Goal: Transaction & Acquisition: Purchase product/service

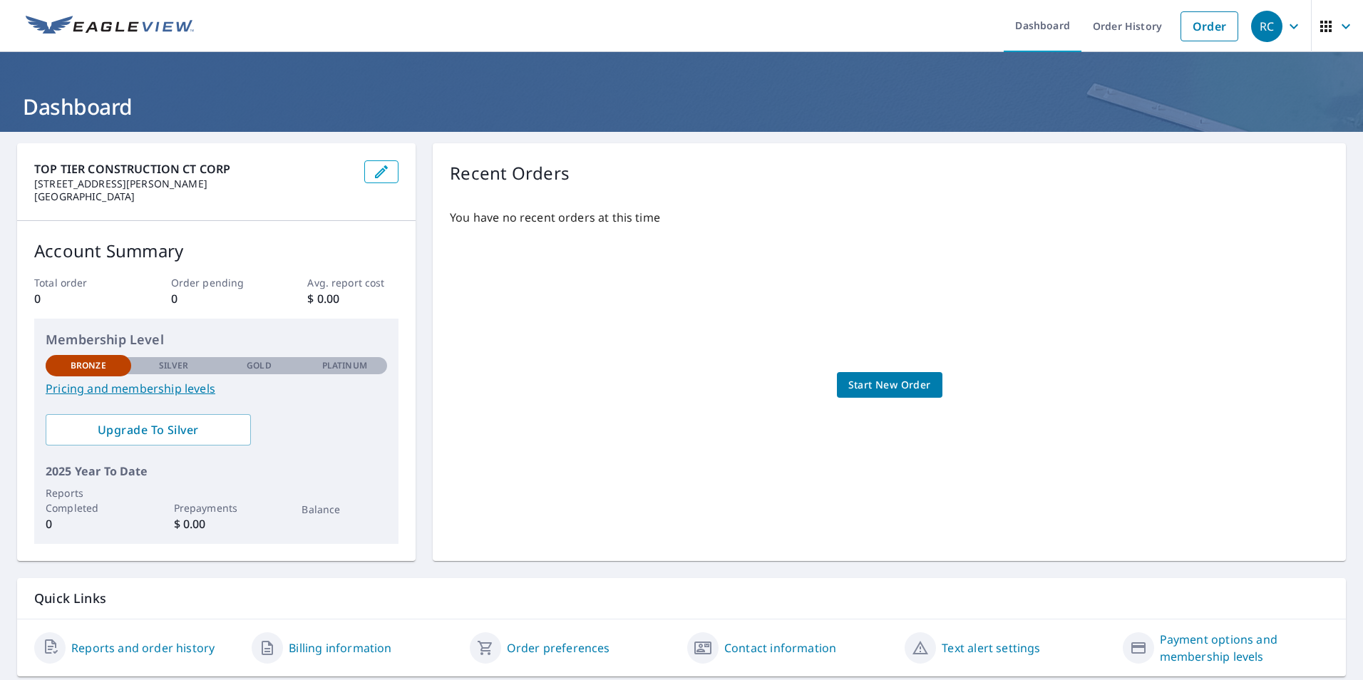
click at [898, 382] on span "Start New Order" at bounding box center [889, 385] width 83 height 18
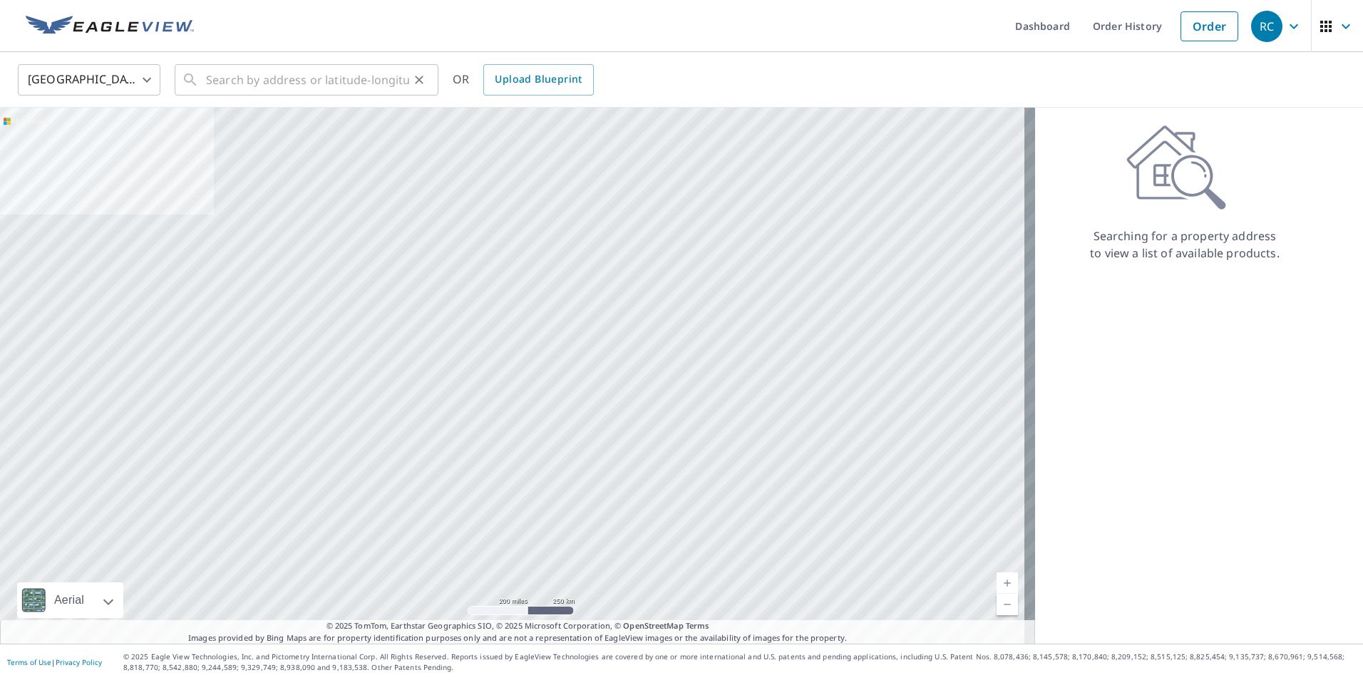
click at [201, 88] on div "​" at bounding box center [307, 79] width 264 height 31
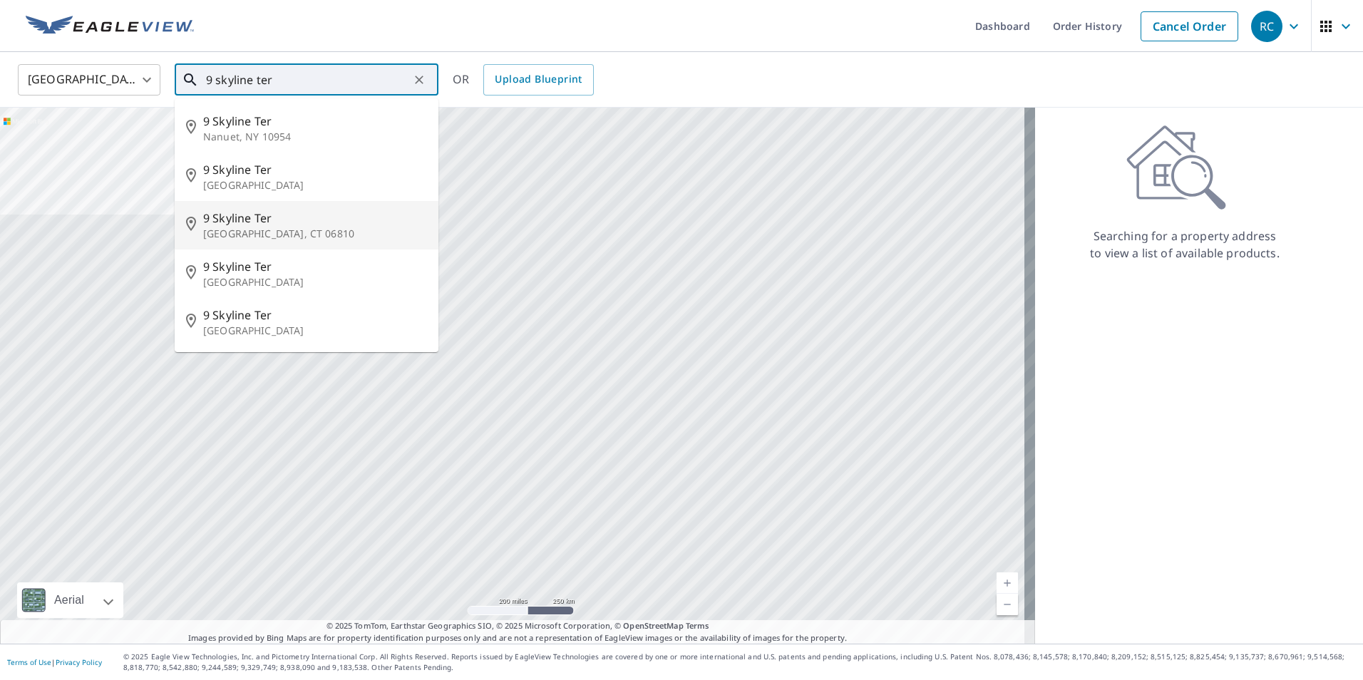
click at [220, 233] on p "[GEOGRAPHIC_DATA], CT 06810" at bounding box center [315, 234] width 224 height 14
type input "[STREET_ADDRESS]"
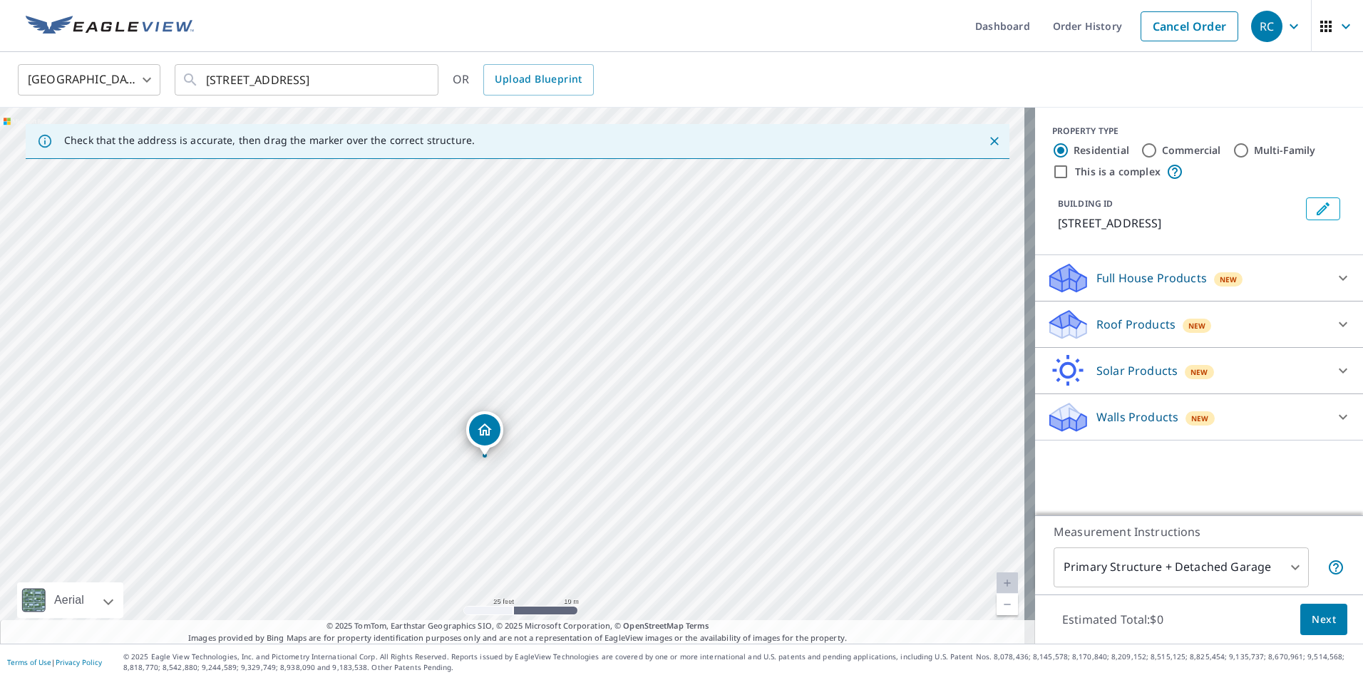
click at [1338, 323] on icon at bounding box center [1342, 324] width 9 height 5
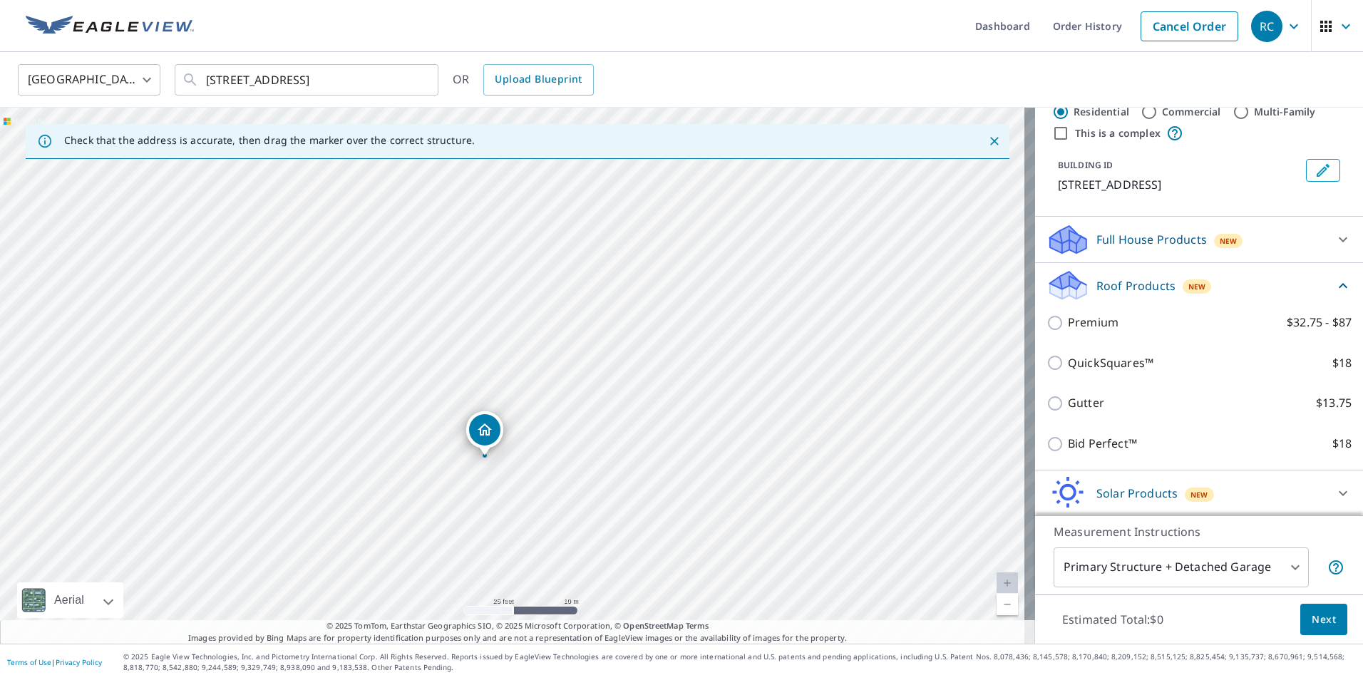
scroll to position [71, 0]
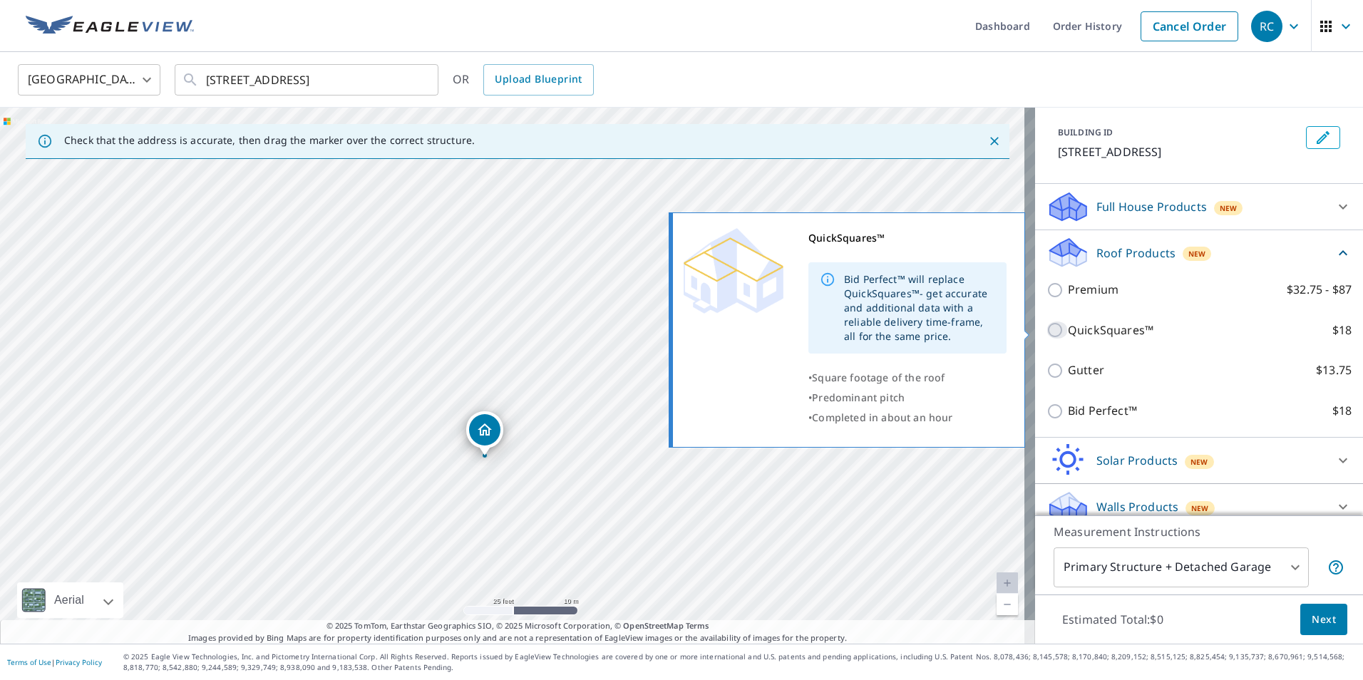
click at [1046, 328] on input "QuickSquares™ $18" at bounding box center [1056, 329] width 21 height 17
checkbox input "true"
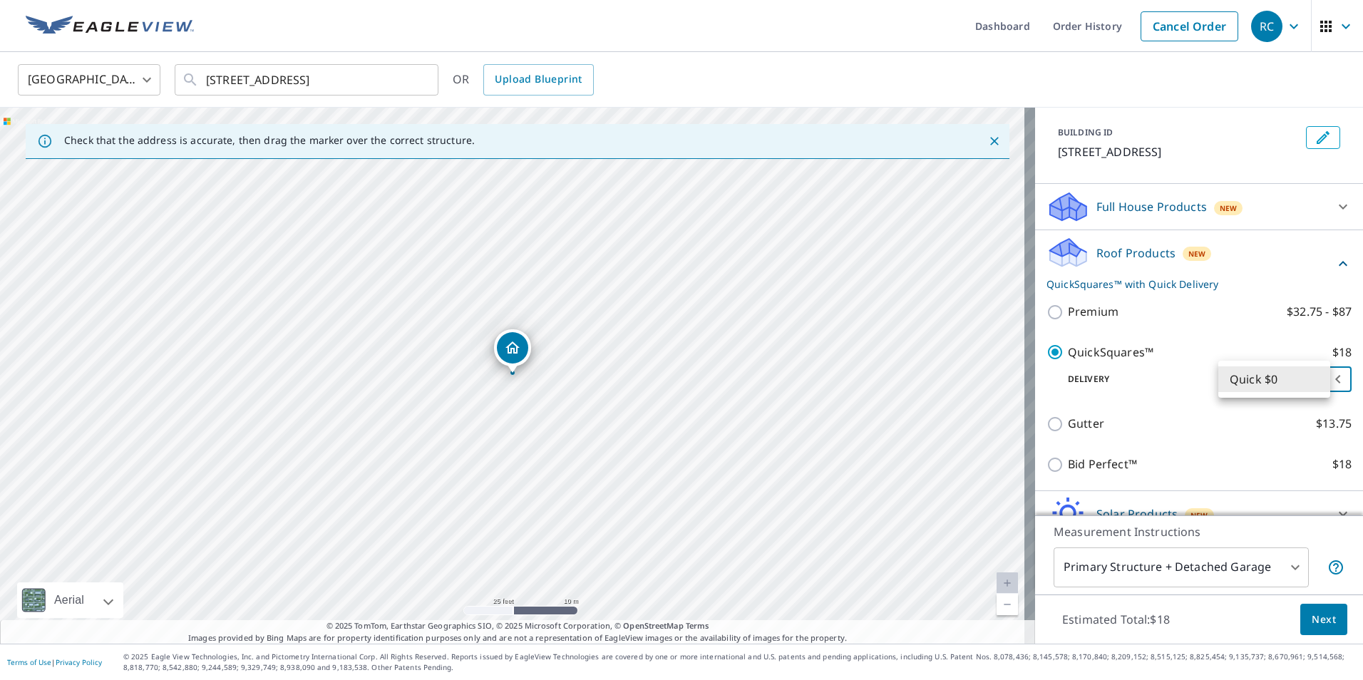
click at [1303, 380] on body "RC RC Dashboard Order History Cancel Order RC United States [GEOGRAPHIC_DATA] ​…" at bounding box center [681, 340] width 1363 height 680
click at [1303, 380] on li "Quick $0" at bounding box center [1274, 379] width 112 height 26
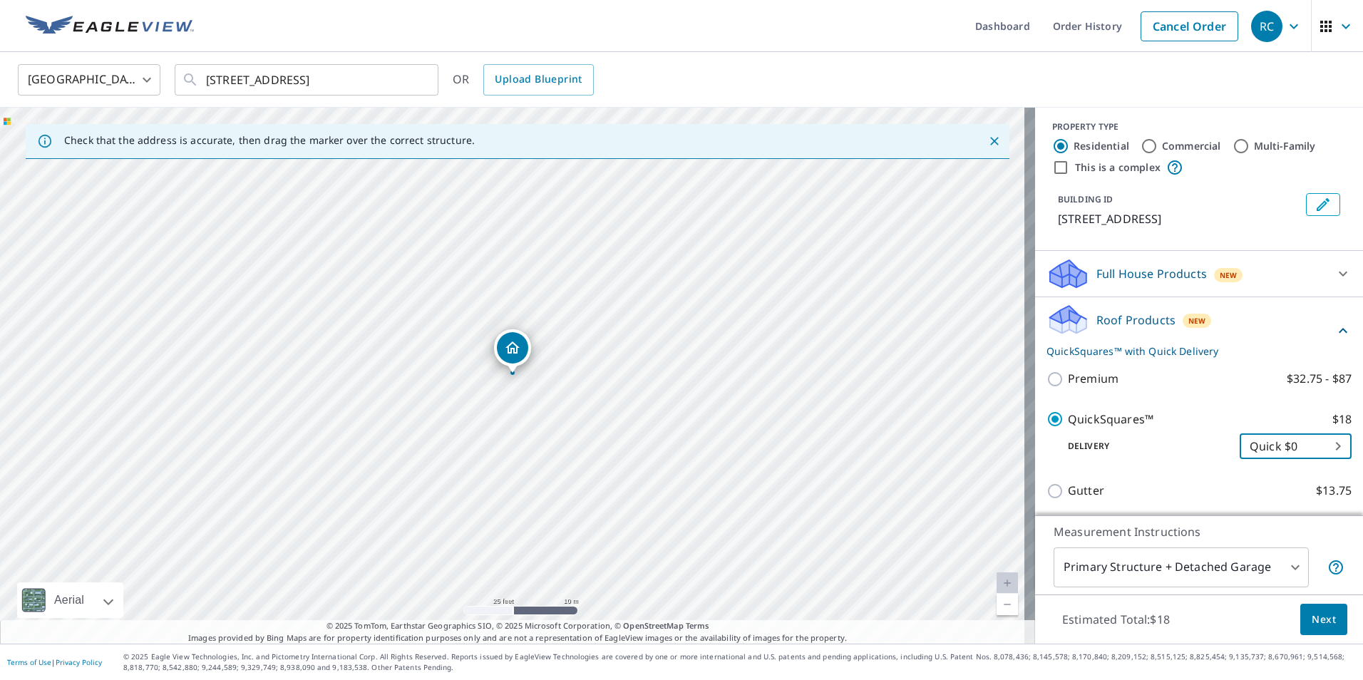
scroll to position [0, 0]
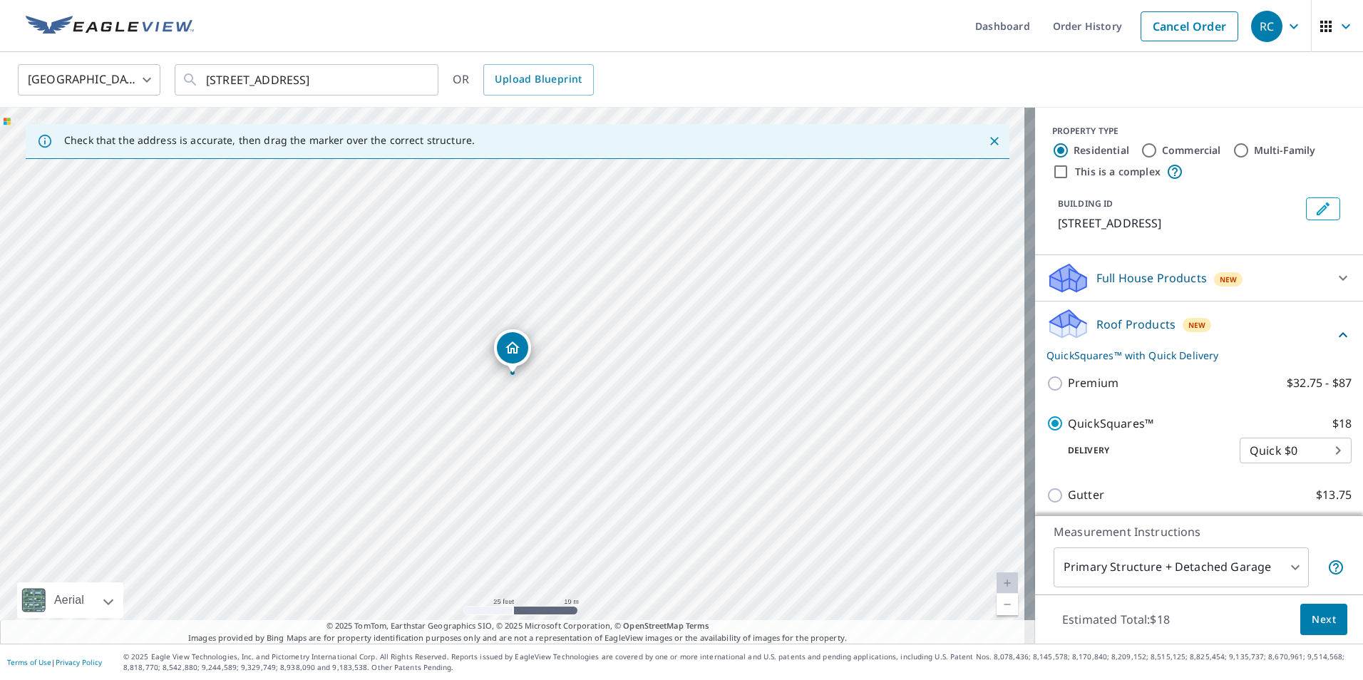
click at [1298, 278] on div "Full House Products New" at bounding box center [1185, 278] width 279 height 33
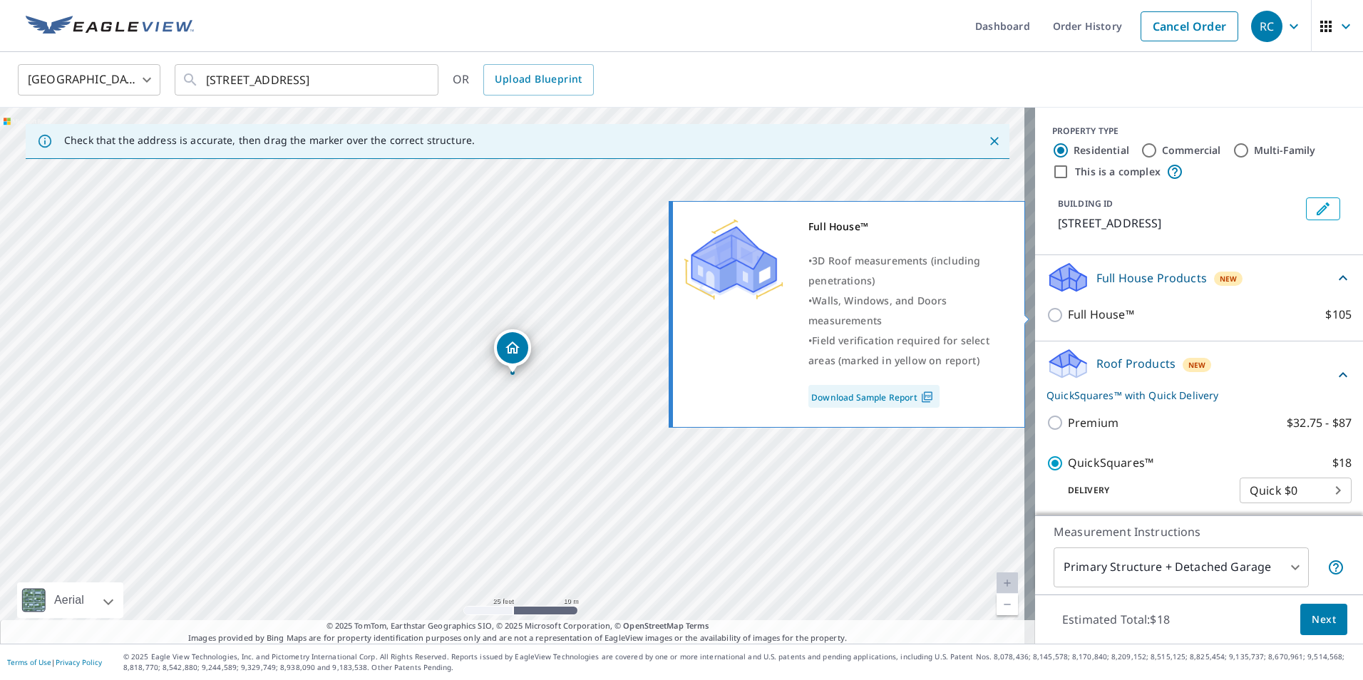
click at [1046, 316] on input "Full House™ $105" at bounding box center [1056, 314] width 21 height 17
checkbox input "true"
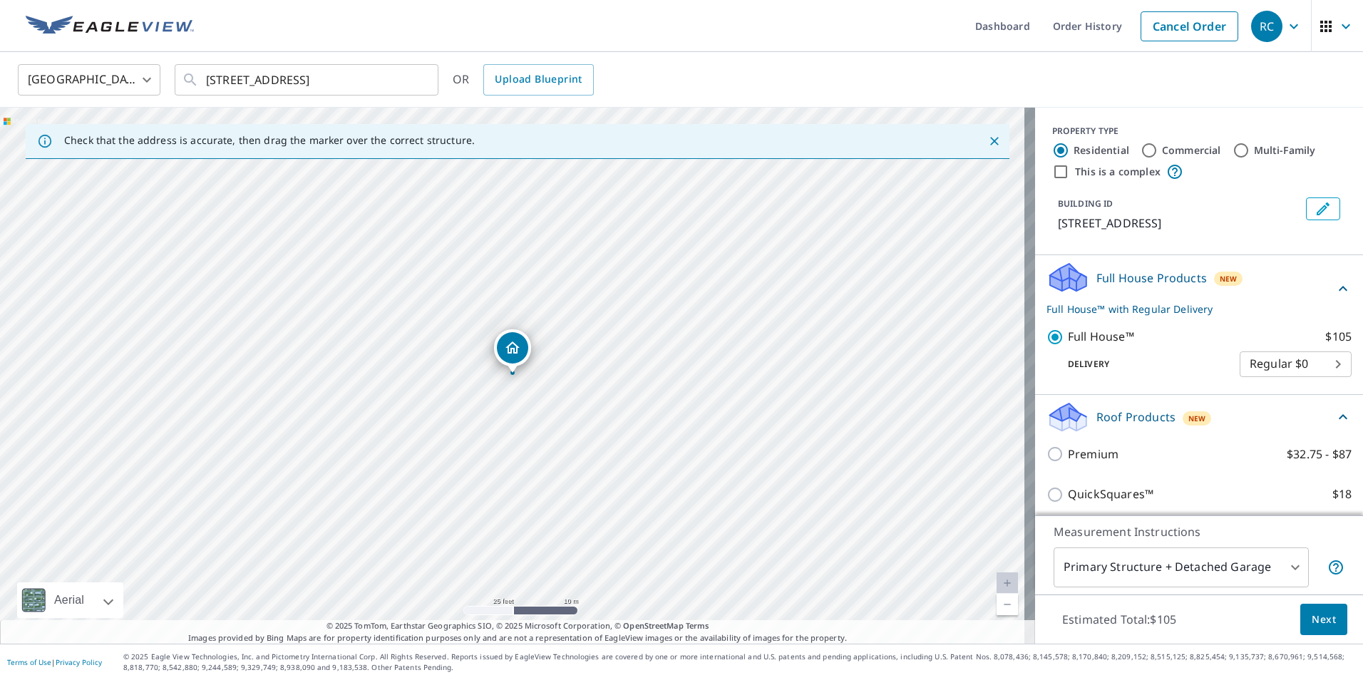
click at [1258, 364] on body "RC RC Dashboard Order History Cancel Order RC United States [GEOGRAPHIC_DATA] ​…" at bounding box center [681, 340] width 1363 height 680
click at [1258, 364] on li "Regular $0" at bounding box center [1274, 364] width 112 height 26
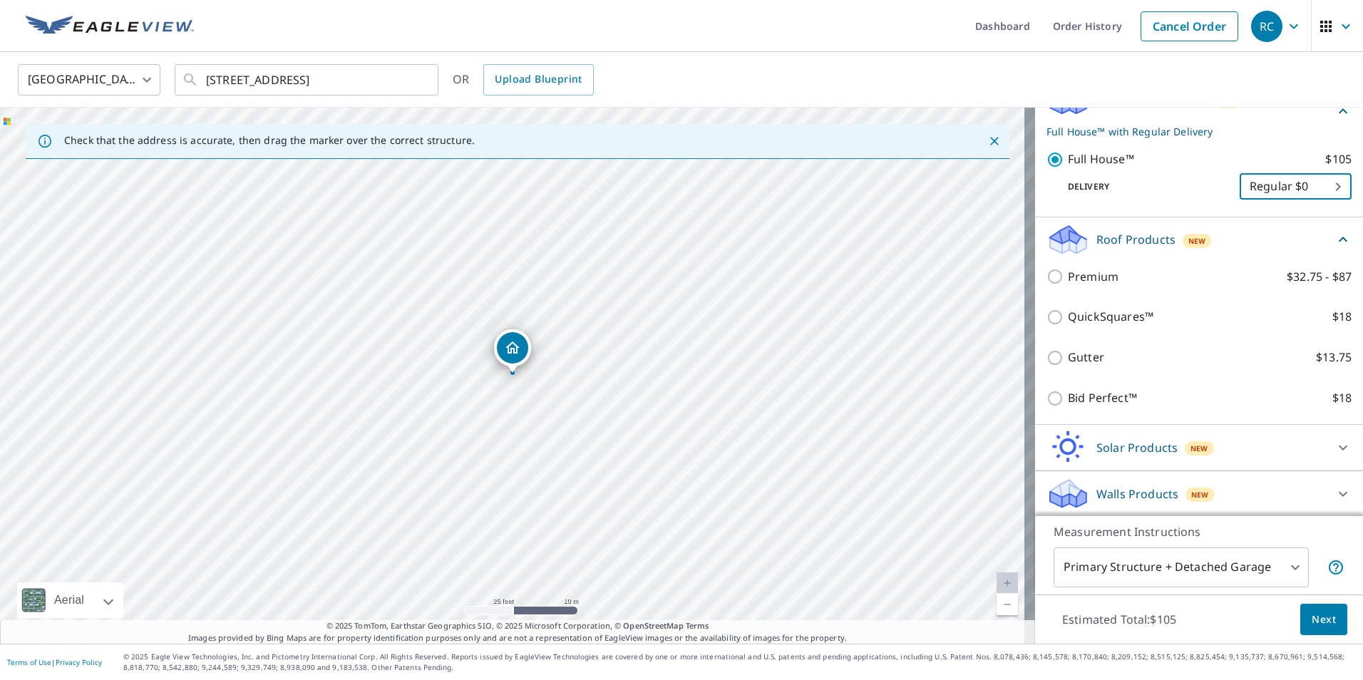
scroll to position [180, 0]
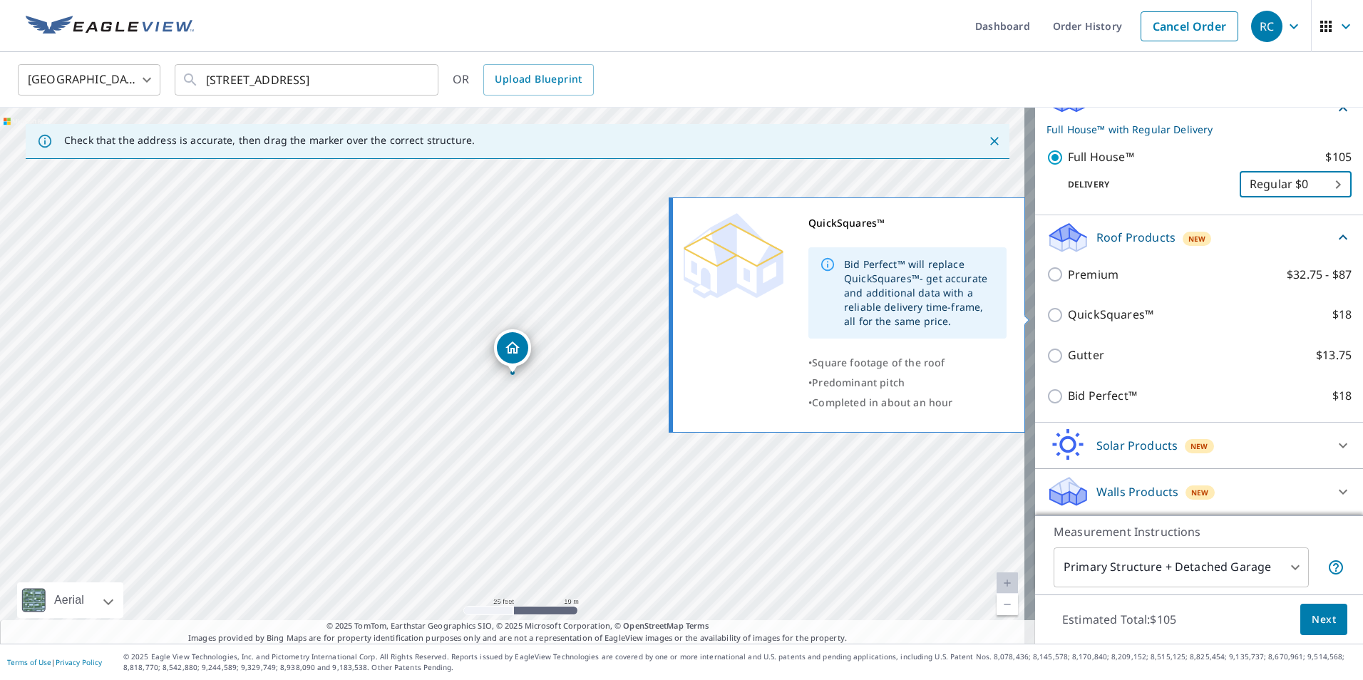
click at [1048, 312] on input "QuickSquares™ $18" at bounding box center [1056, 314] width 21 height 17
checkbox input "true"
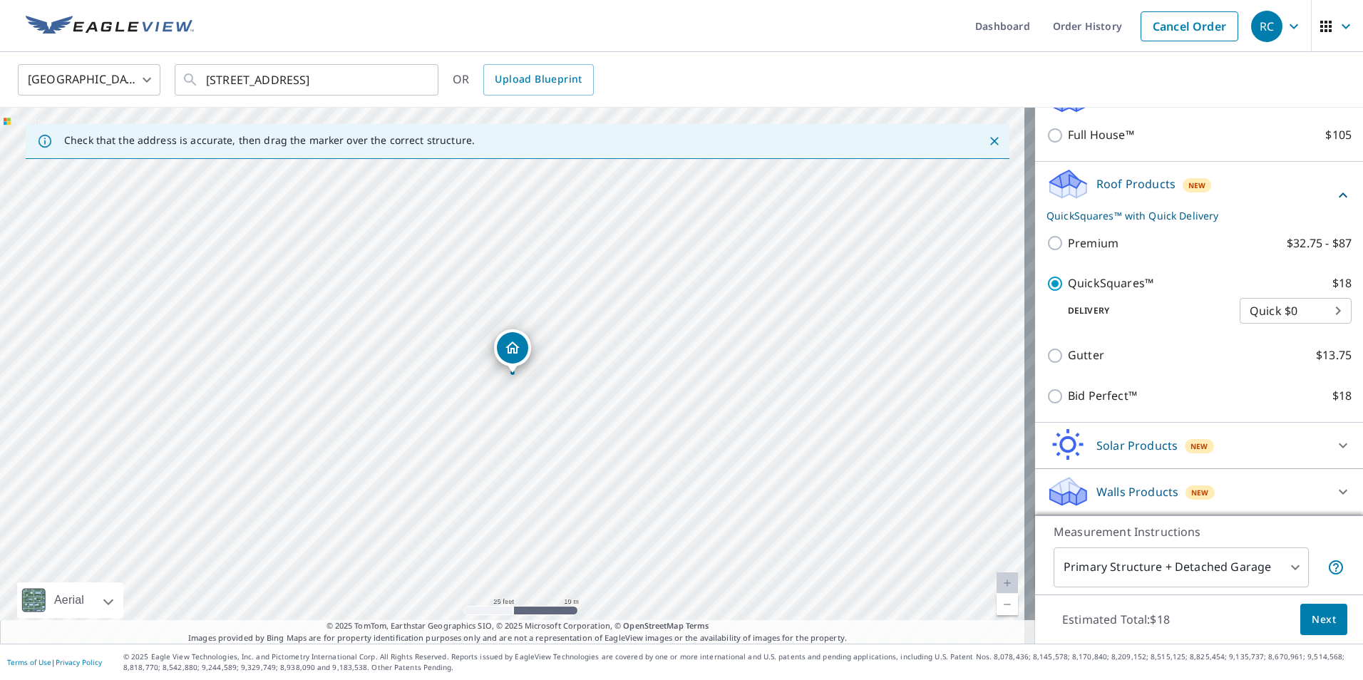
click at [1338, 490] on icon at bounding box center [1342, 491] width 9 height 5
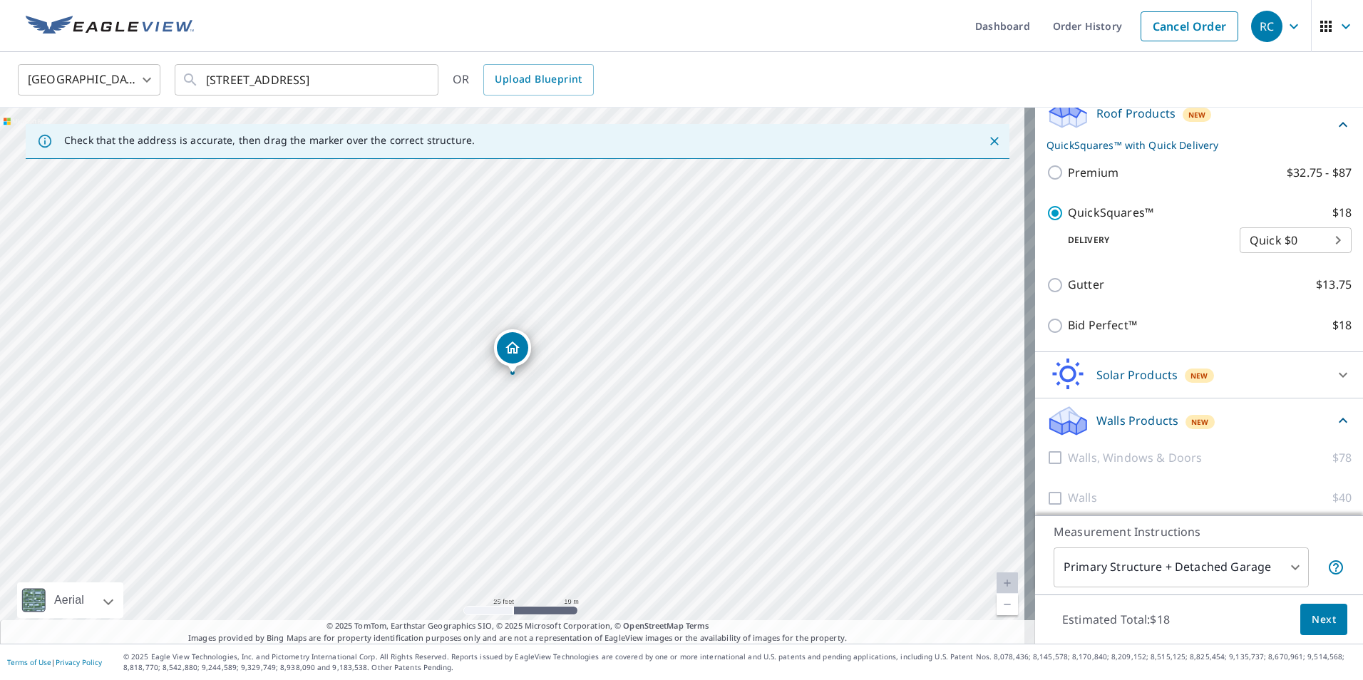
scroll to position [259, 0]
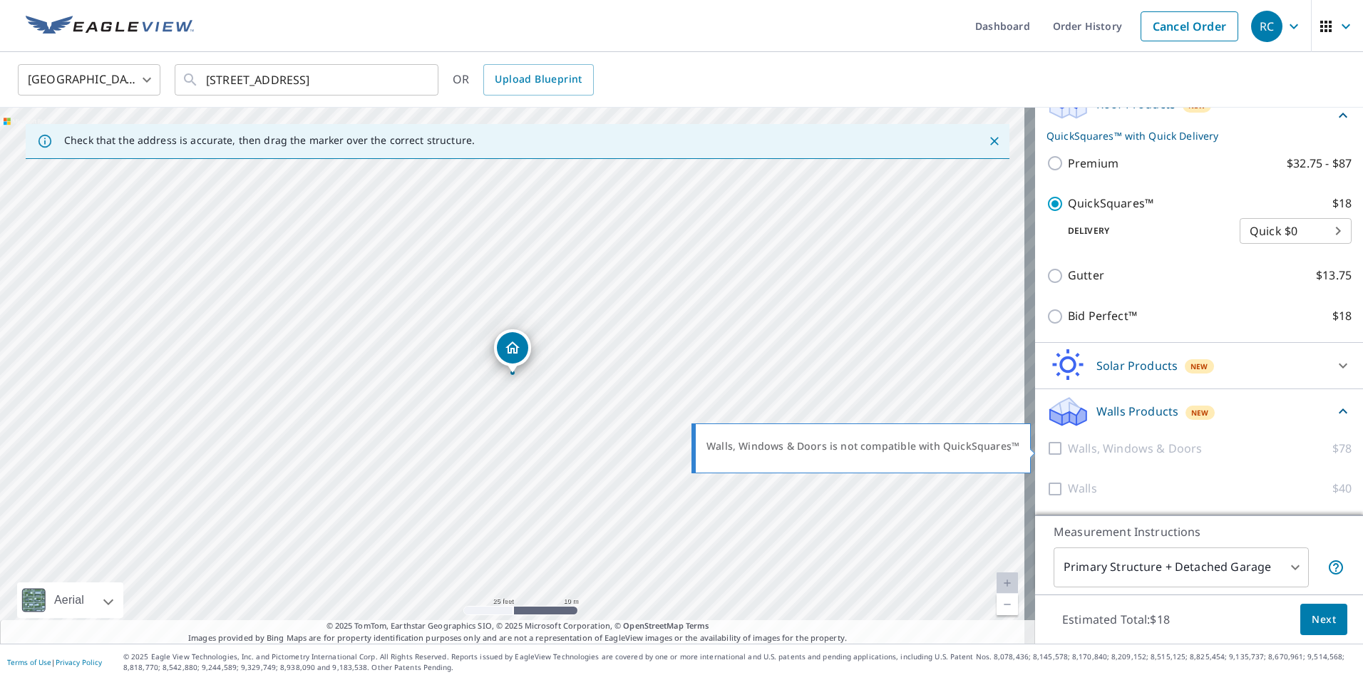
click at [1132, 451] on p "Walls, Windows & Doors" at bounding box center [1134, 449] width 134 height 18
click at [1046, 450] on div at bounding box center [1056, 449] width 21 height 18
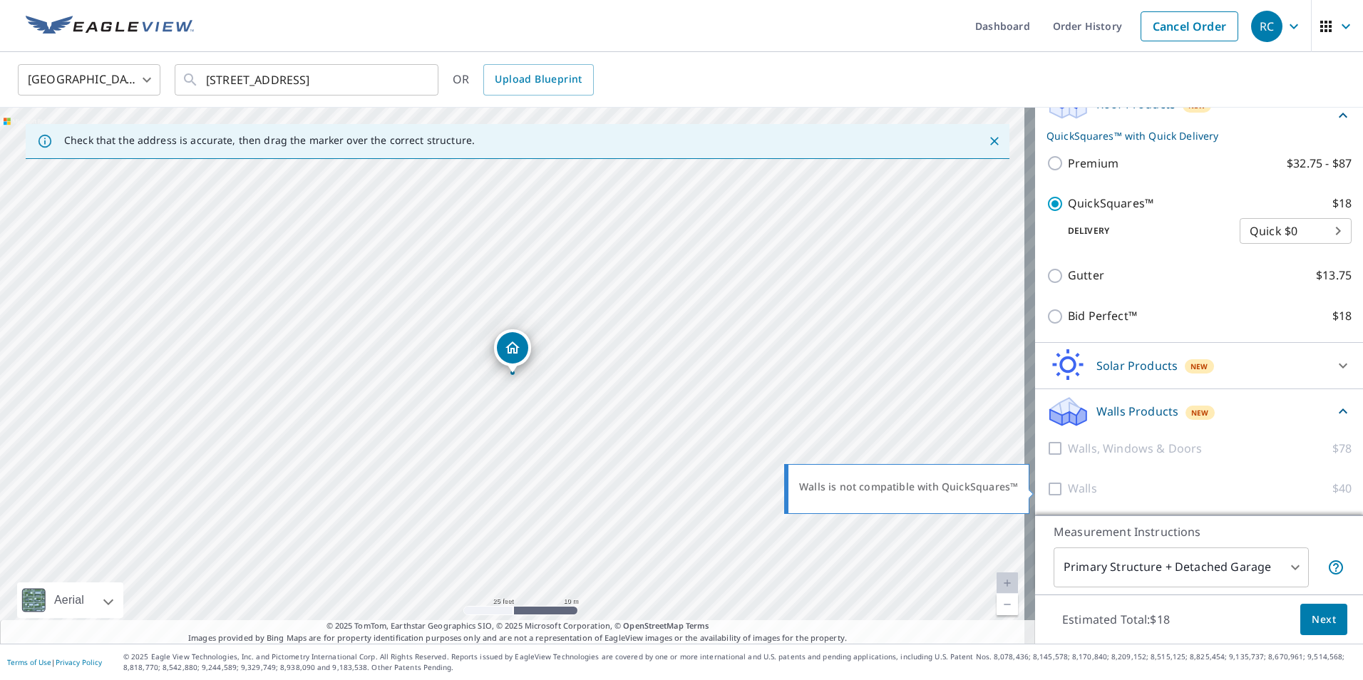
click at [1050, 487] on div at bounding box center [1056, 489] width 21 height 18
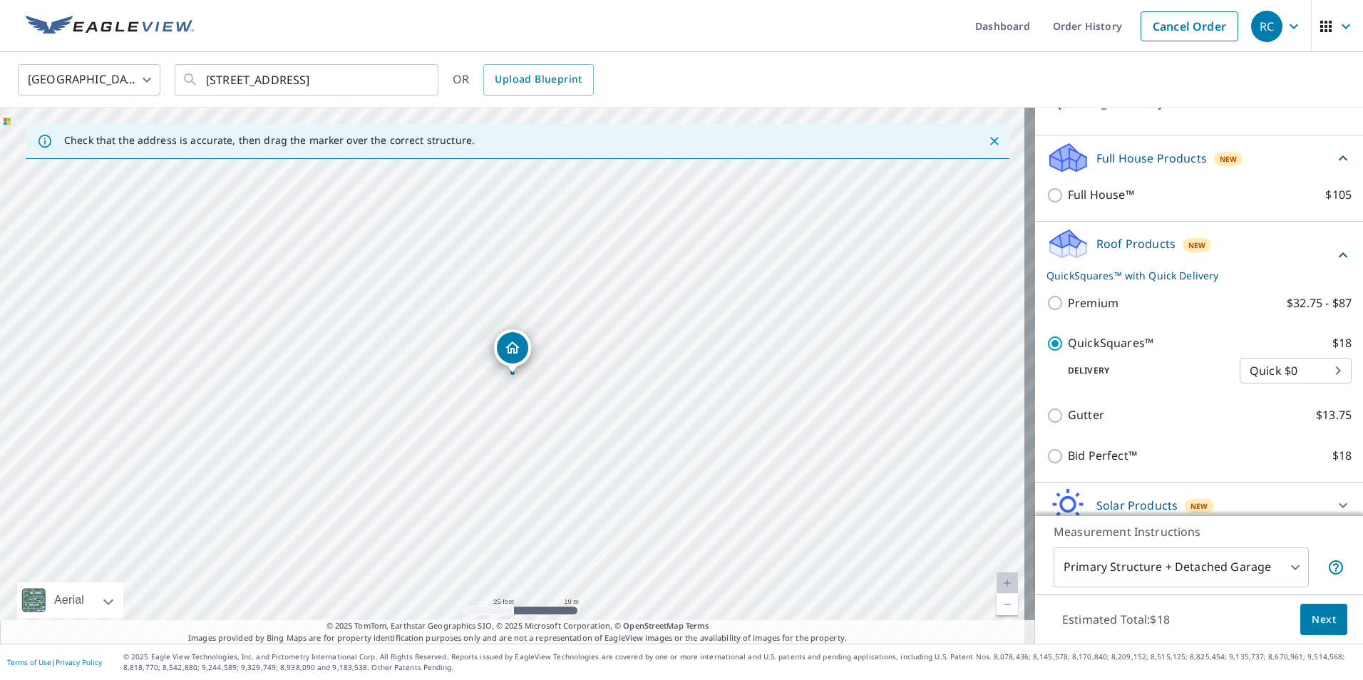
scroll to position [117, 0]
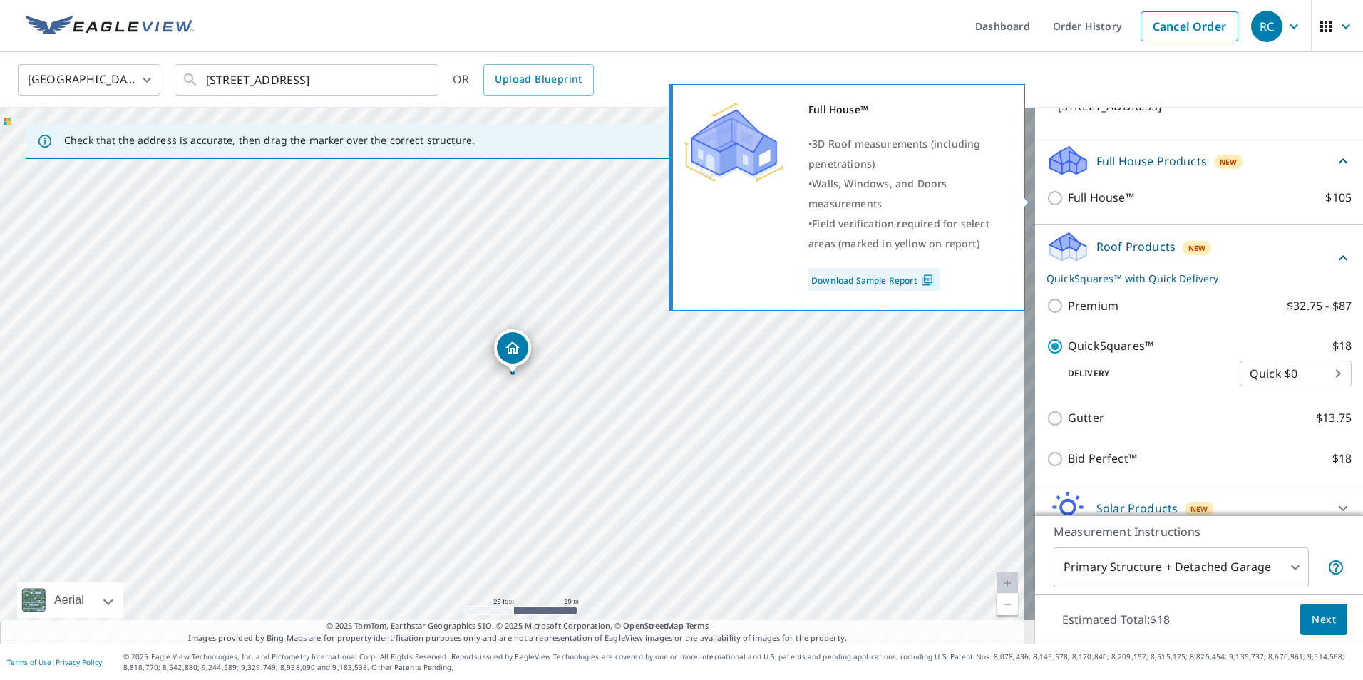
click at [1112, 198] on p "Full House™" at bounding box center [1100, 198] width 66 height 18
click at [1067, 198] on input "Full House™ $105" at bounding box center [1056, 198] width 21 height 17
checkbox input "true"
checkbox input "false"
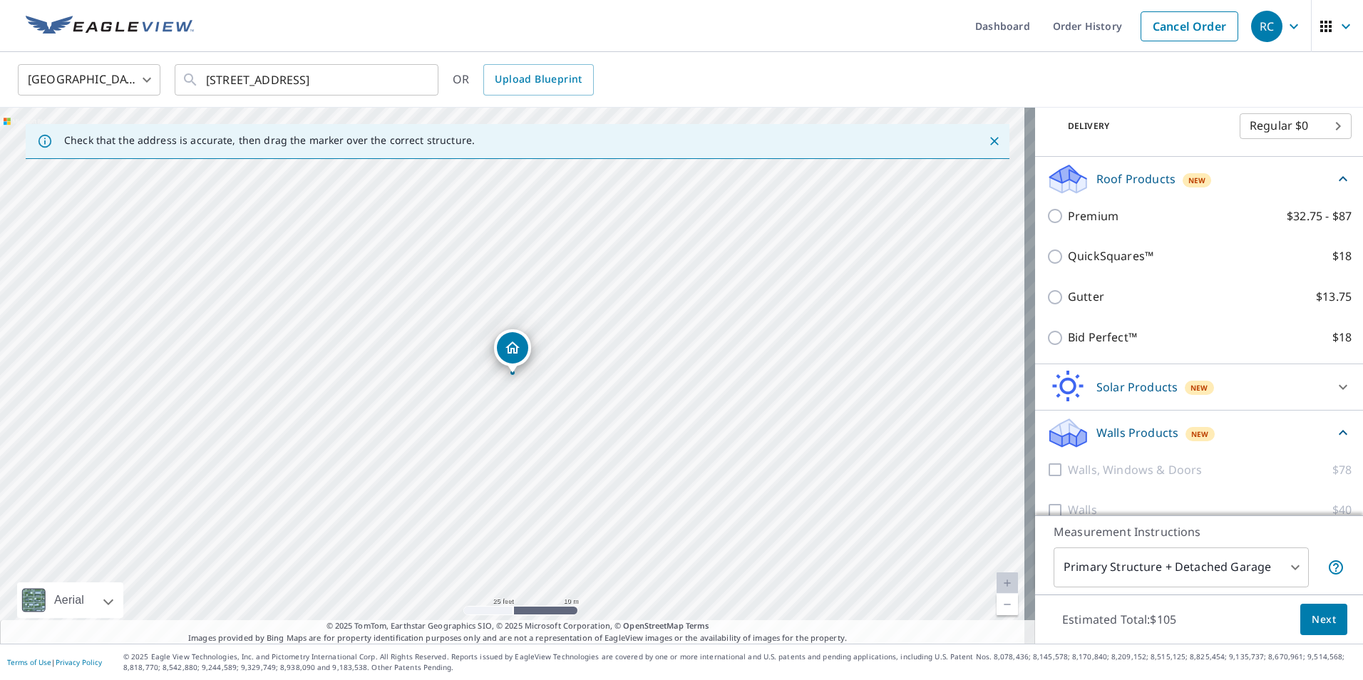
scroll to position [259, 0]
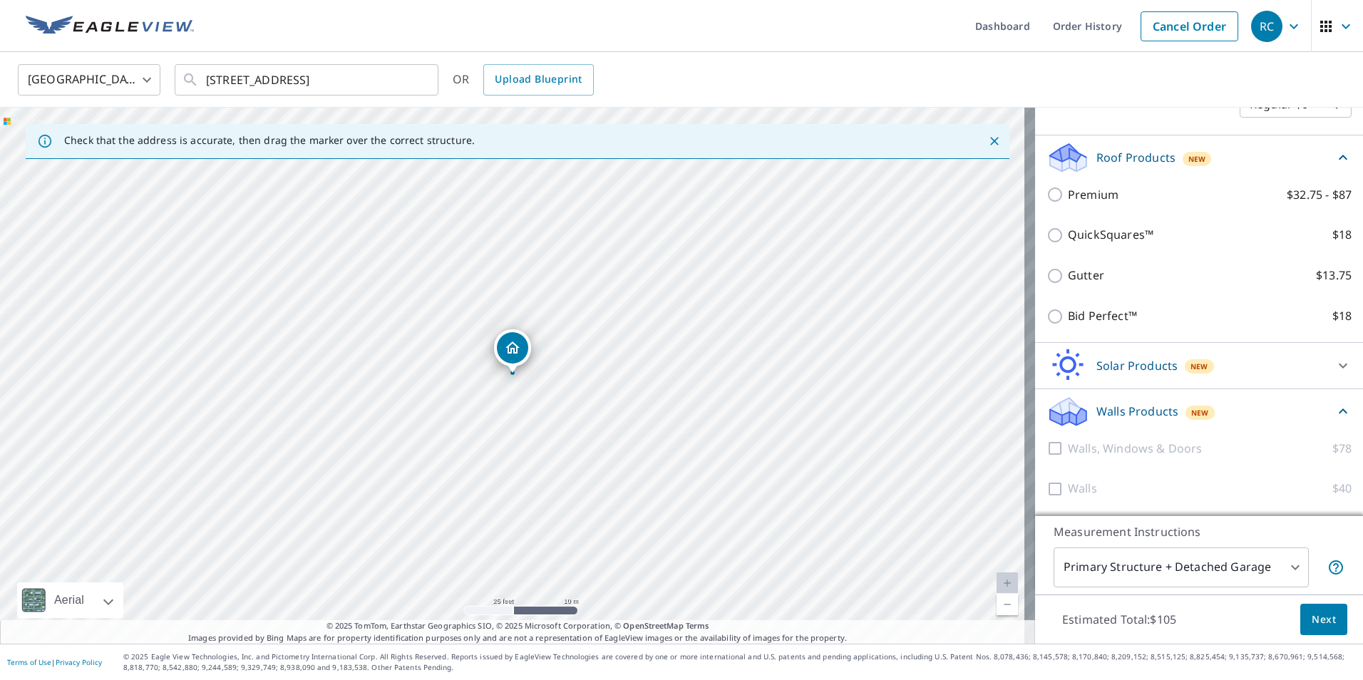
click at [1157, 410] on p "Walls Products" at bounding box center [1137, 411] width 82 height 17
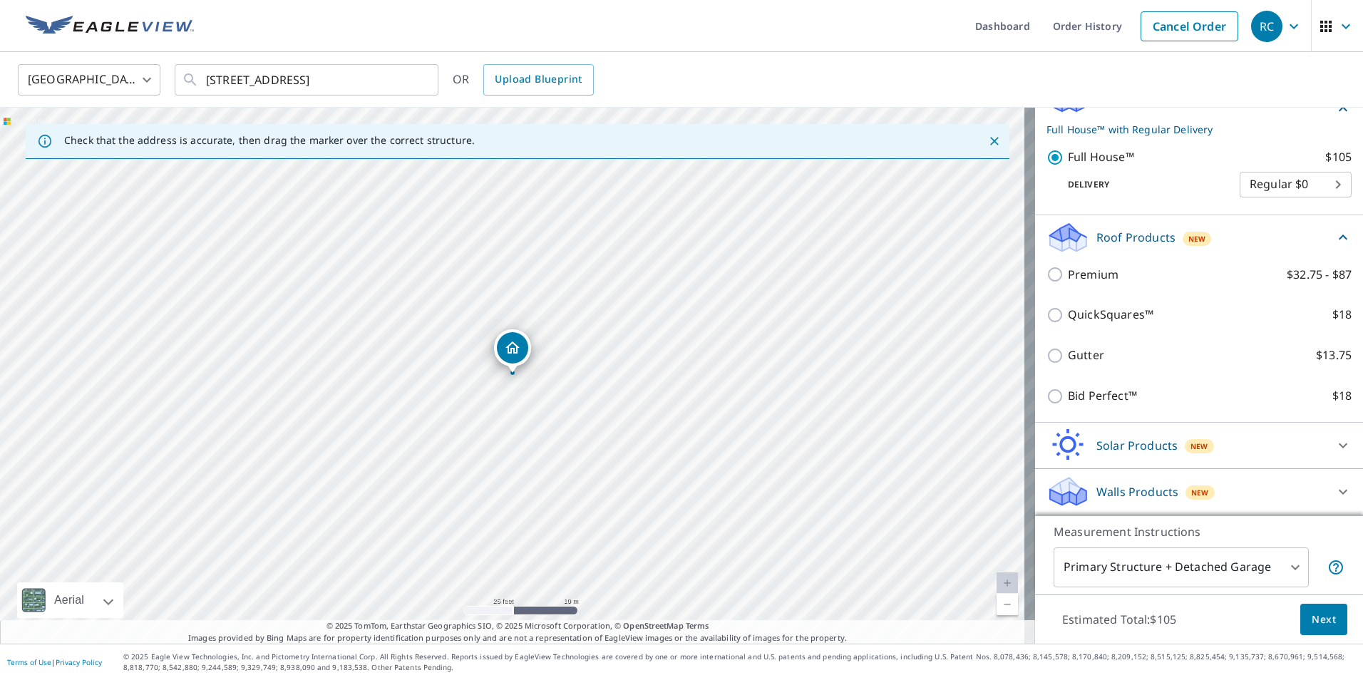
scroll to position [180, 0]
click at [1256, 484] on div "Walls Products New" at bounding box center [1185, 491] width 279 height 33
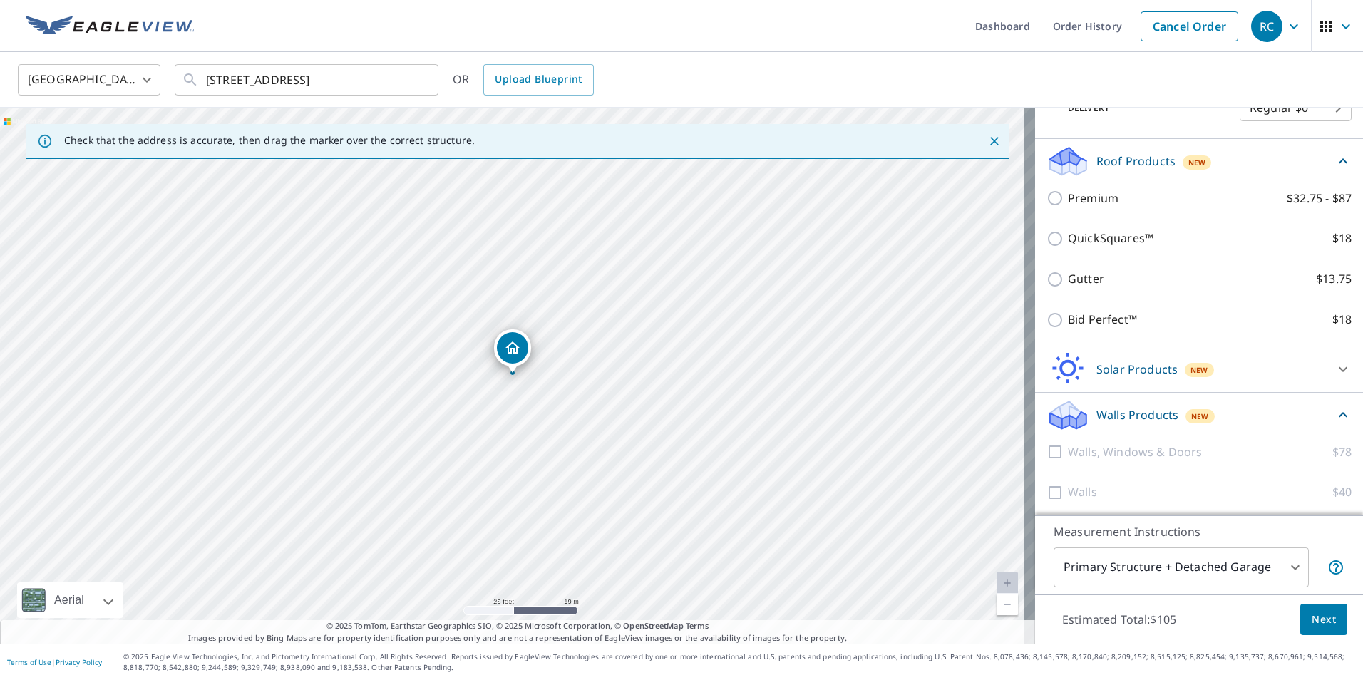
scroll to position [259, 0]
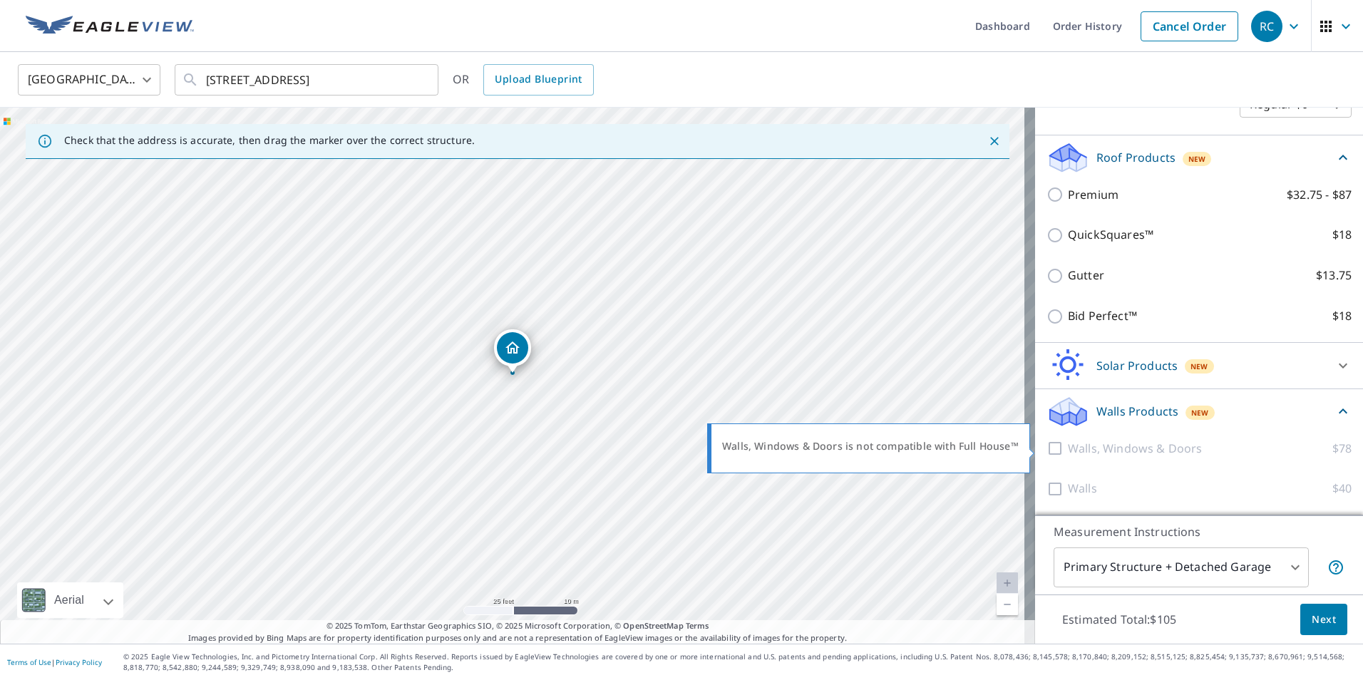
click at [1048, 449] on div at bounding box center [1056, 449] width 21 height 18
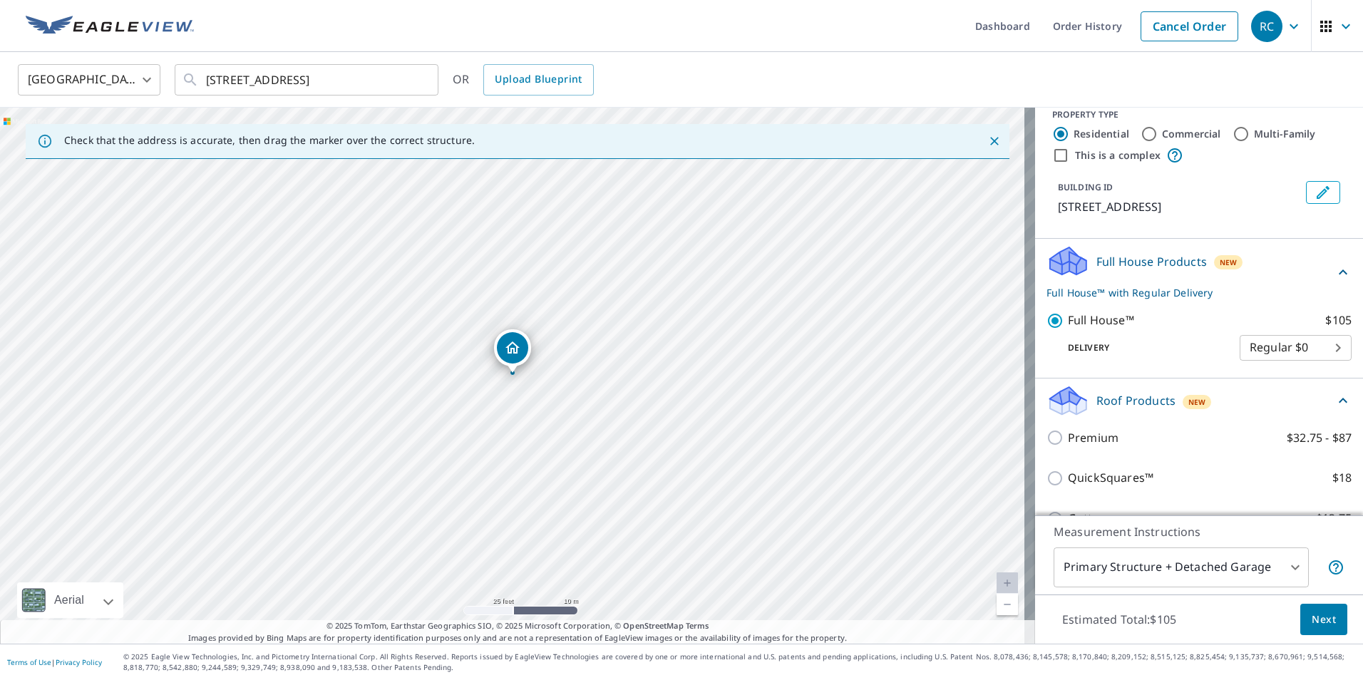
scroll to position [0, 0]
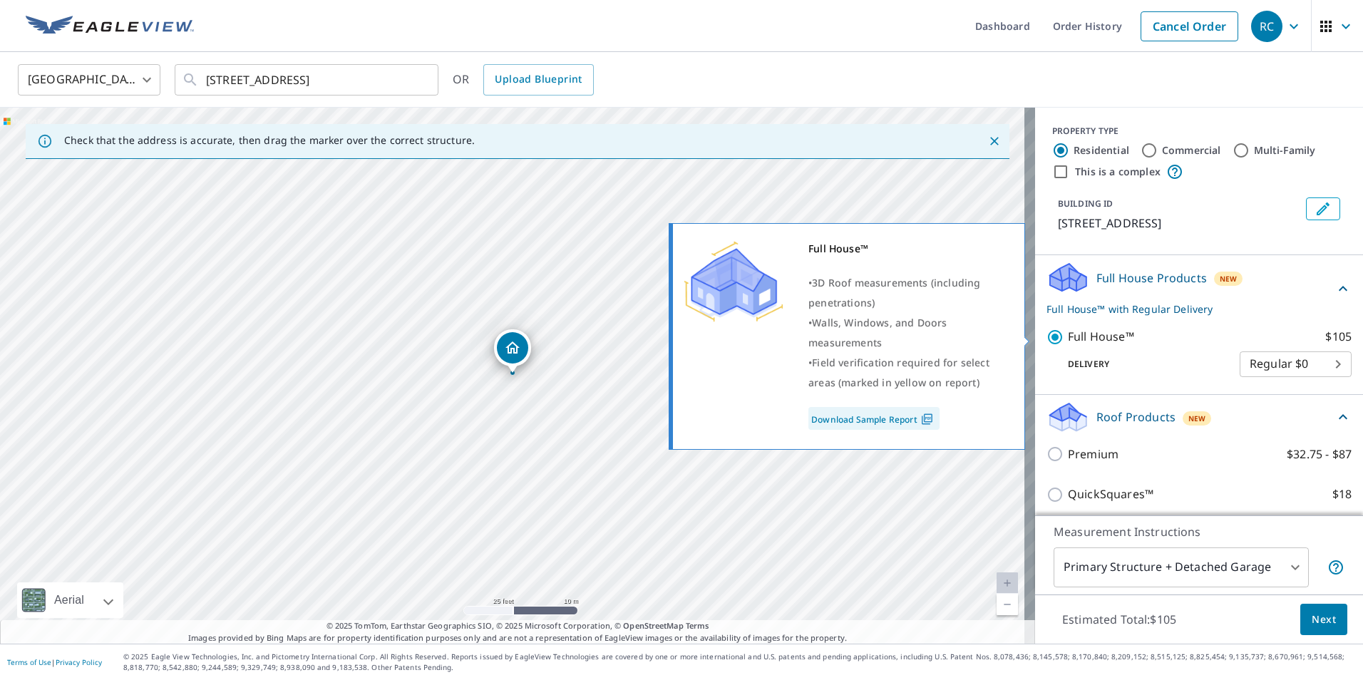
click at [1046, 335] on input "Full House™ $105" at bounding box center [1056, 337] width 21 height 17
checkbox input "false"
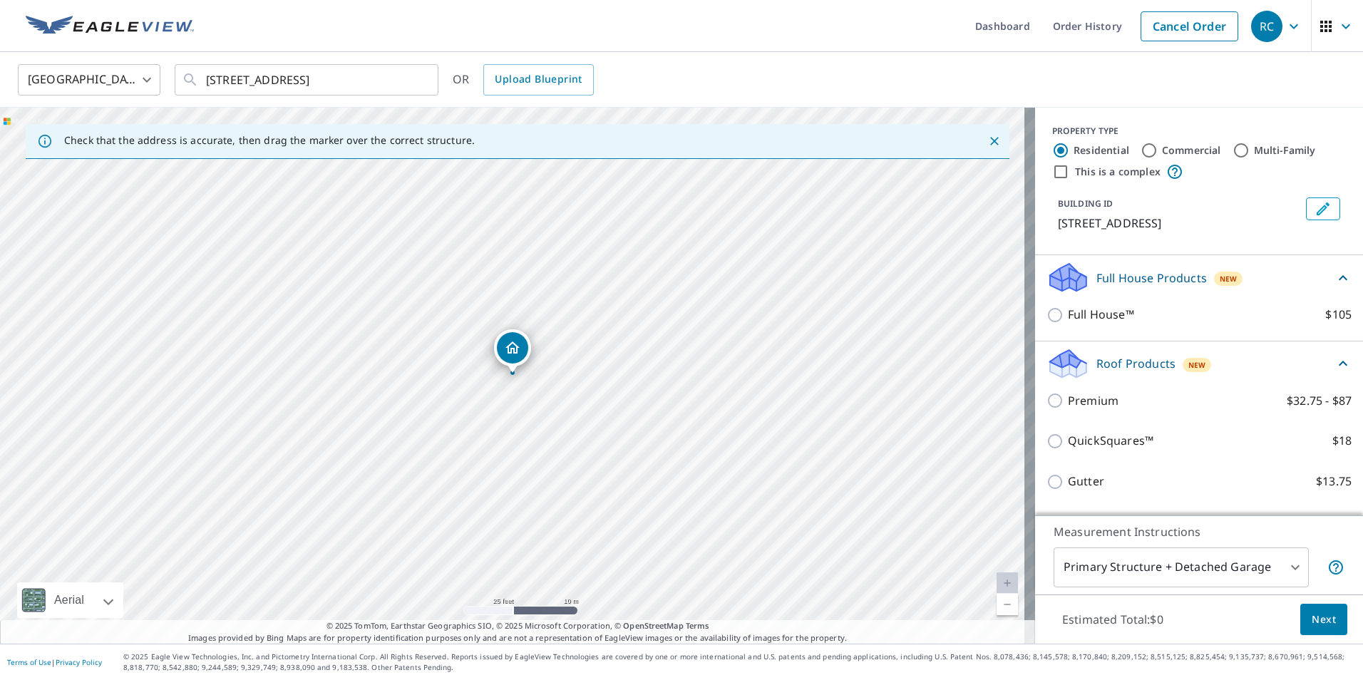
scroll to position [206, 0]
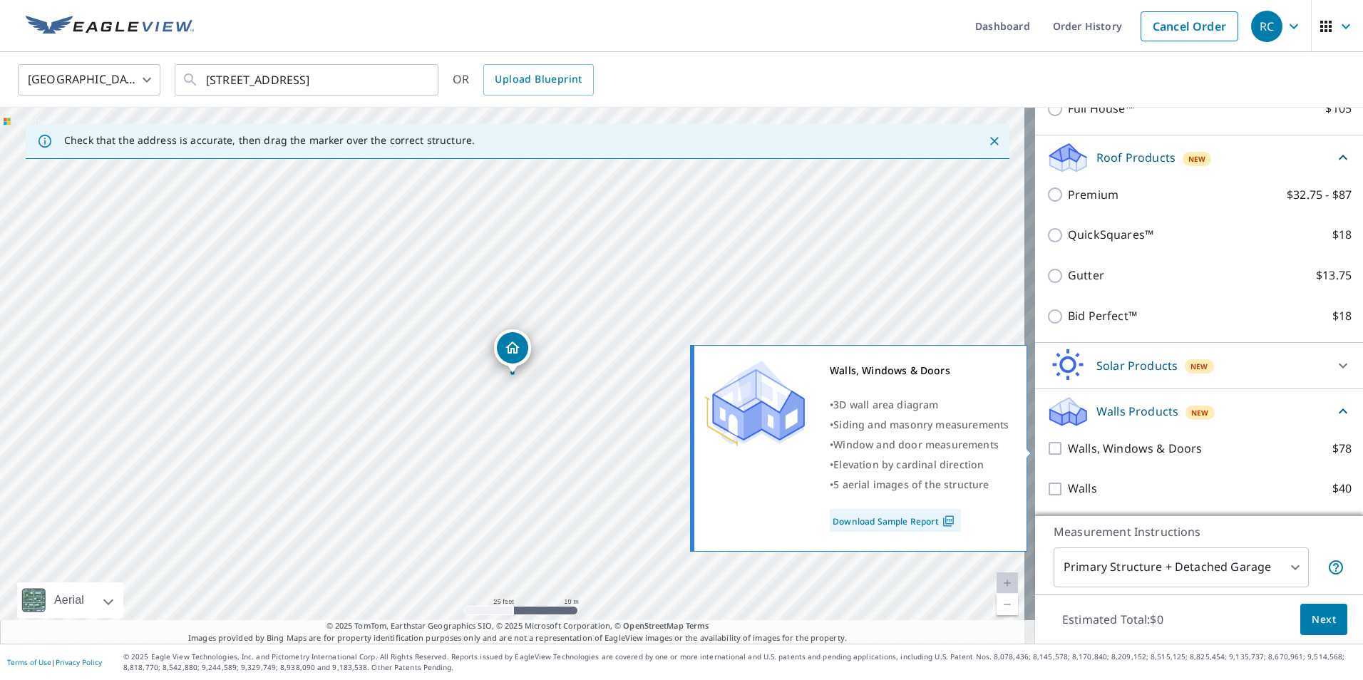
click at [1052, 447] on input "Walls, Windows & Doors $78" at bounding box center [1056, 448] width 21 height 17
checkbox input "true"
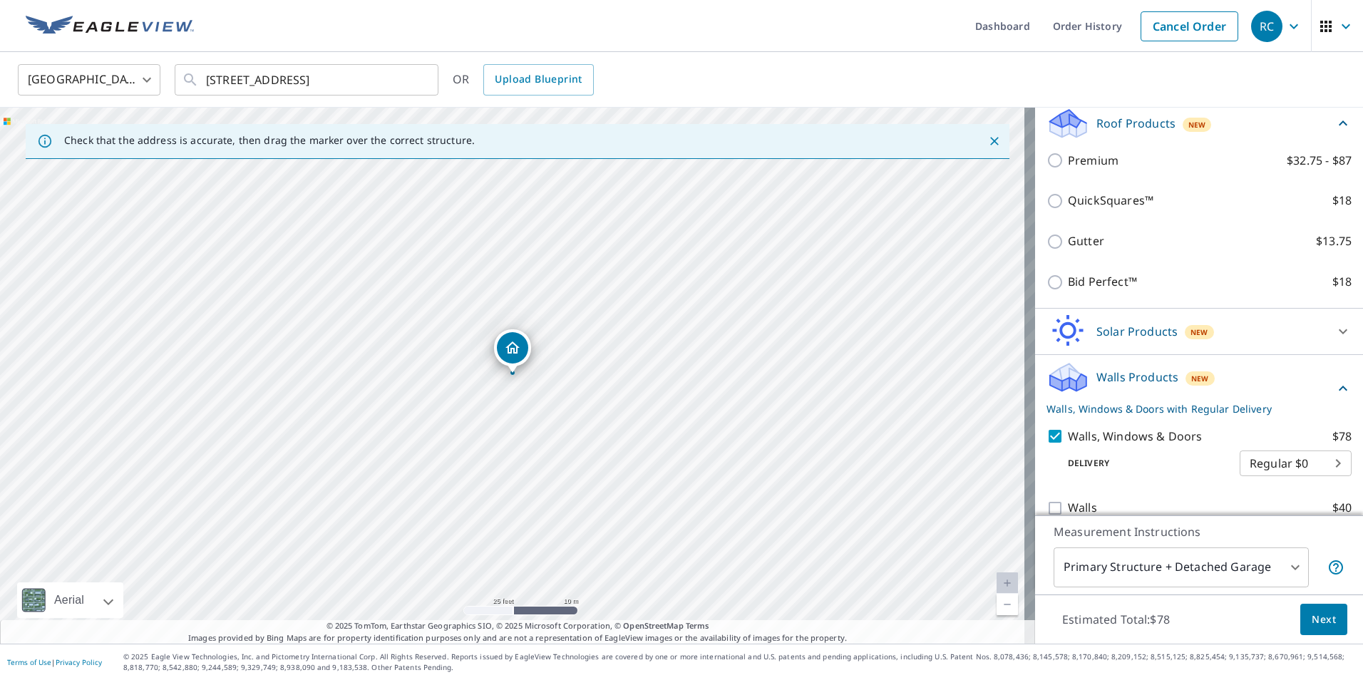
scroll to position [259, 0]
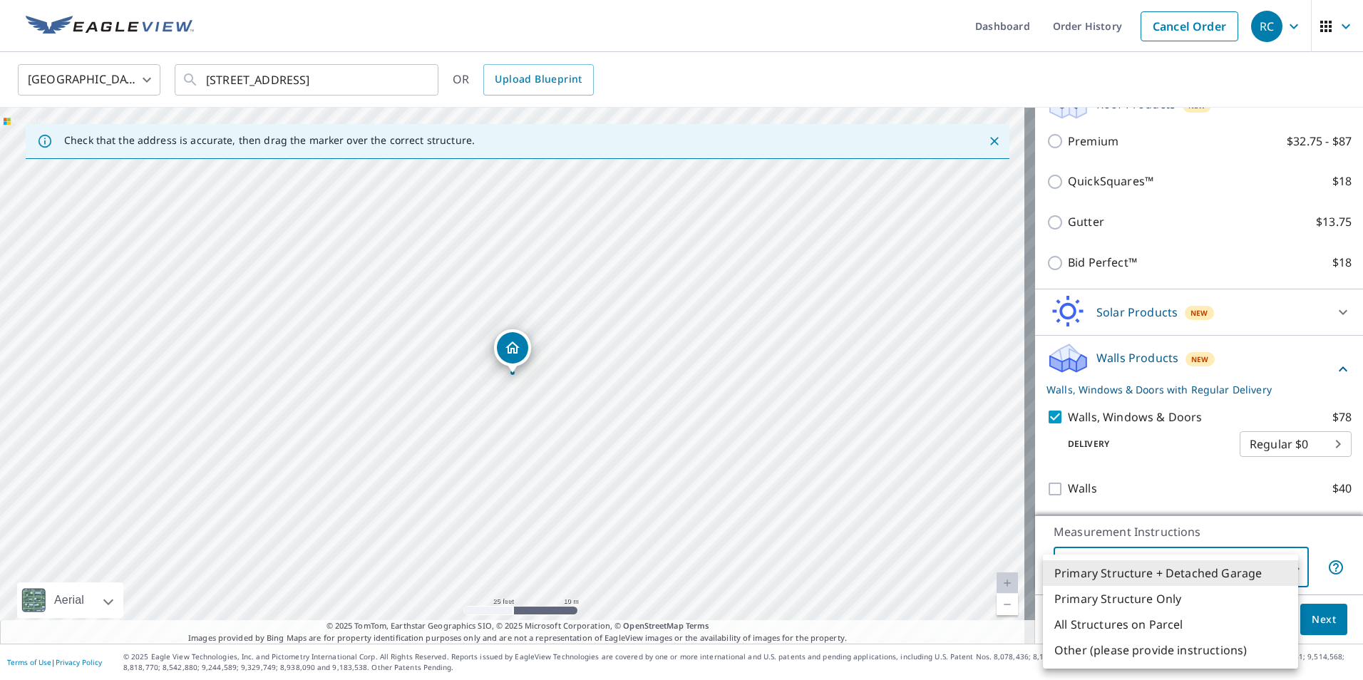
click at [1286, 564] on body "RC RC Dashboard Order History Cancel Order RC United States [GEOGRAPHIC_DATA] ​…" at bounding box center [681, 340] width 1363 height 680
click at [1190, 623] on li "All Structures on Parcel" at bounding box center [1170, 624] width 255 height 26
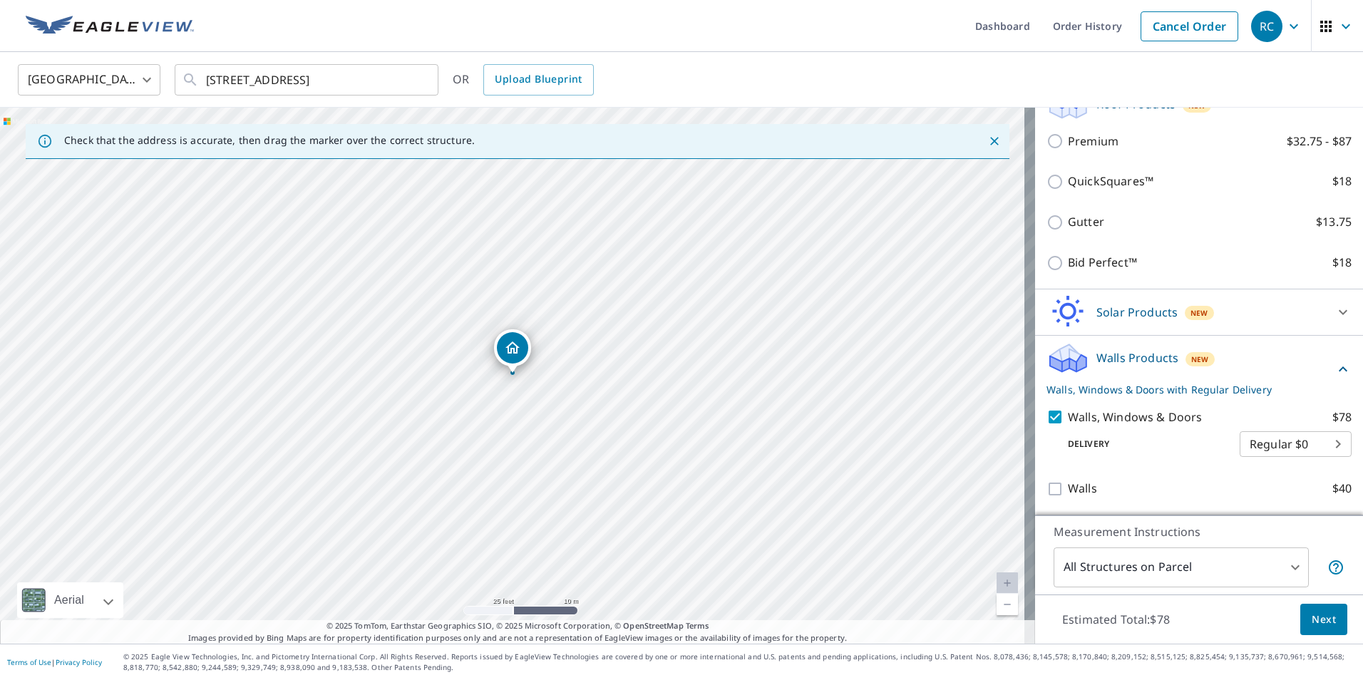
click at [1263, 538] on p "Measurement Instructions" at bounding box center [1198, 531] width 291 height 17
click at [1263, 561] on body "RC RC Dashboard Order History Cancel Order RC United States [GEOGRAPHIC_DATA] ​…" at bounding box center [681, 340] width 1363 height 680
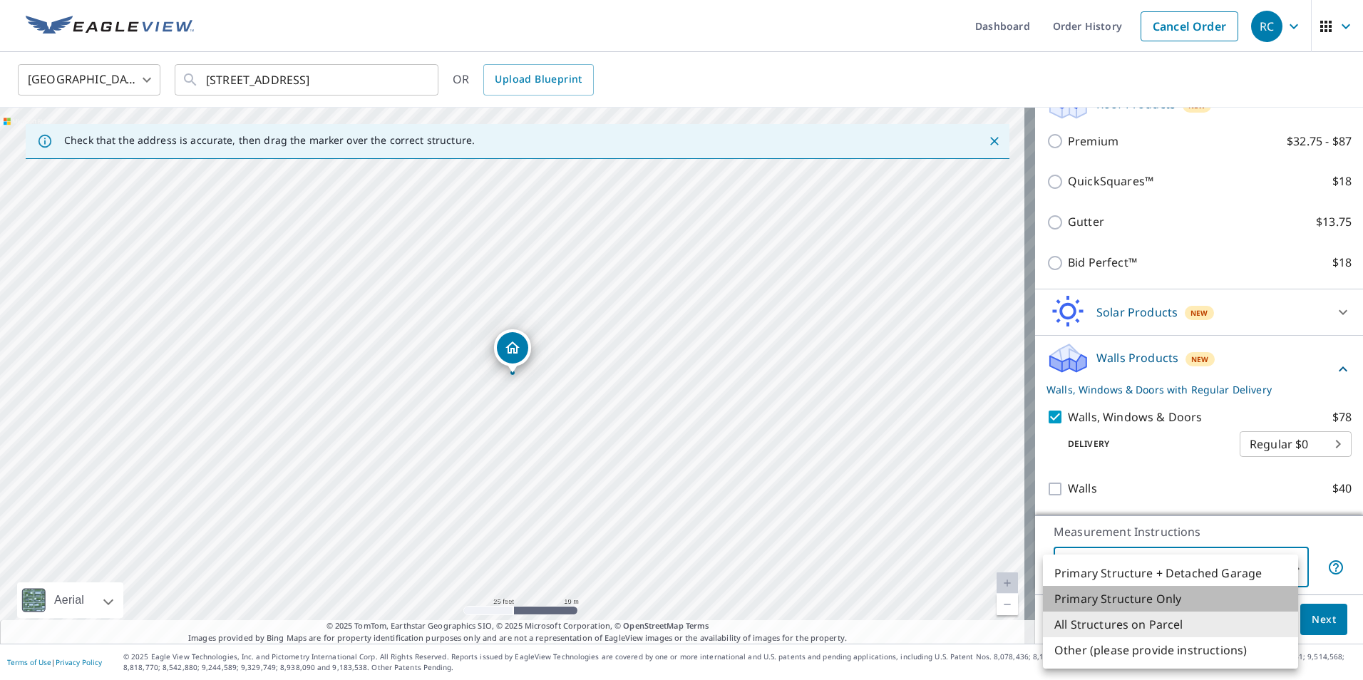
click at [1183, 591] on li "Primary Structure Only" at bounding box center [1170, 599] width 255 height 26
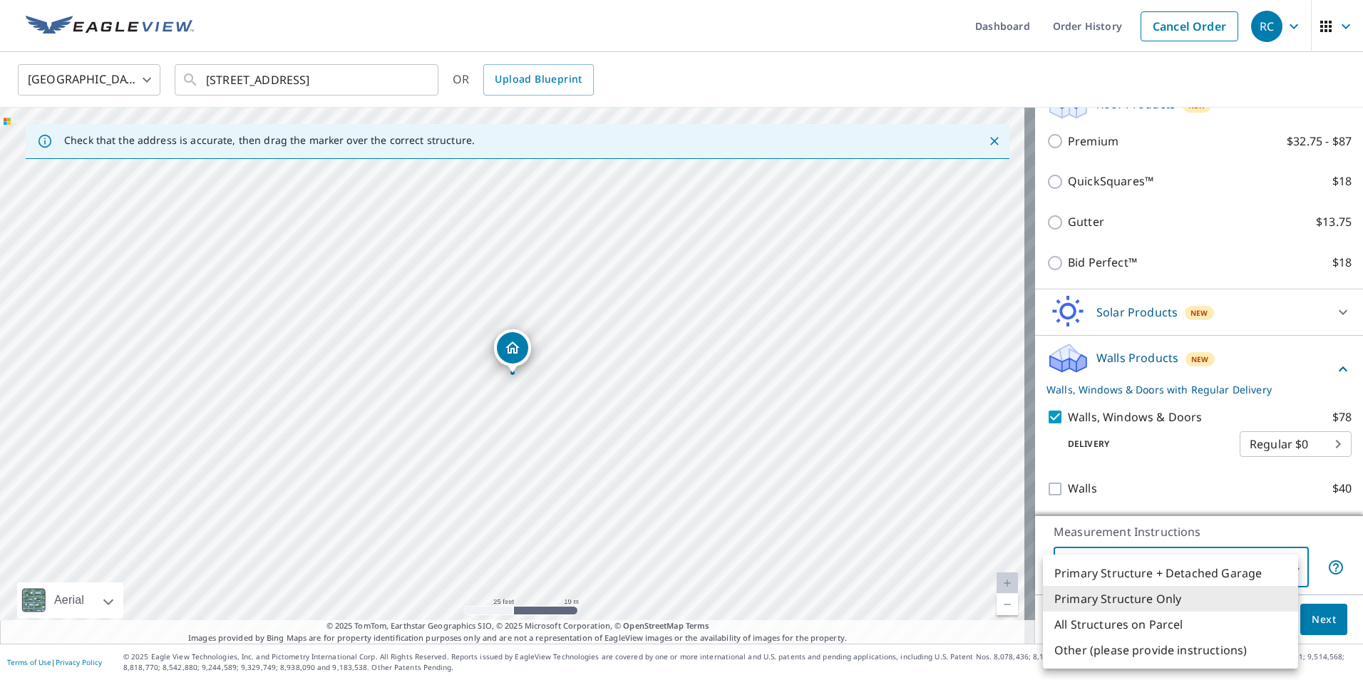
click at [1177, 569] on body "RC RC Dashboard Order History Cancel Order RC United States [GEOGRAPHIC_DATA] ​…" at bounding box center [681, 340] width 1363 height 680
click at [1141, 575] on li "Primary Structure + Detached Garage" at bounding box center [1170, 573] width 255 height 26
type input "1"
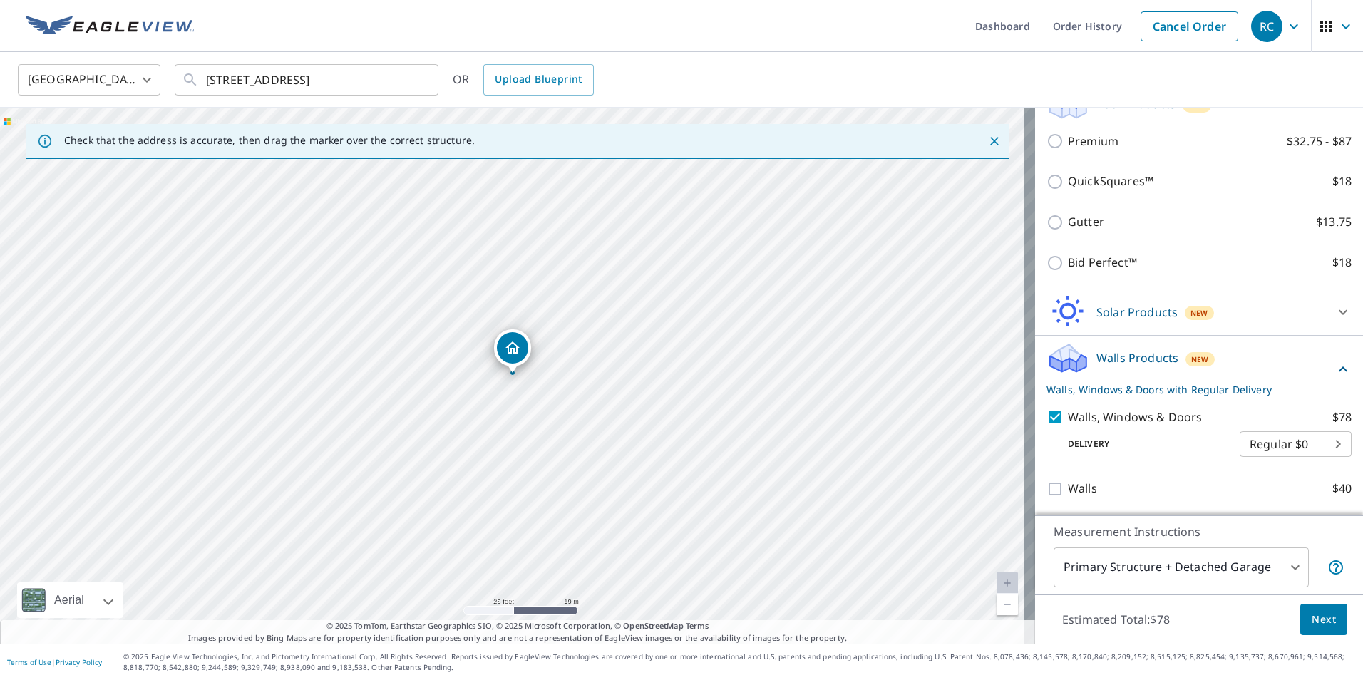
click at [1224, 512] on div "Walls Products New Walls, Windows & Doors with Regular Delivery Walls, Windows …" at bounding box center [1199, 426] width 328 height 180
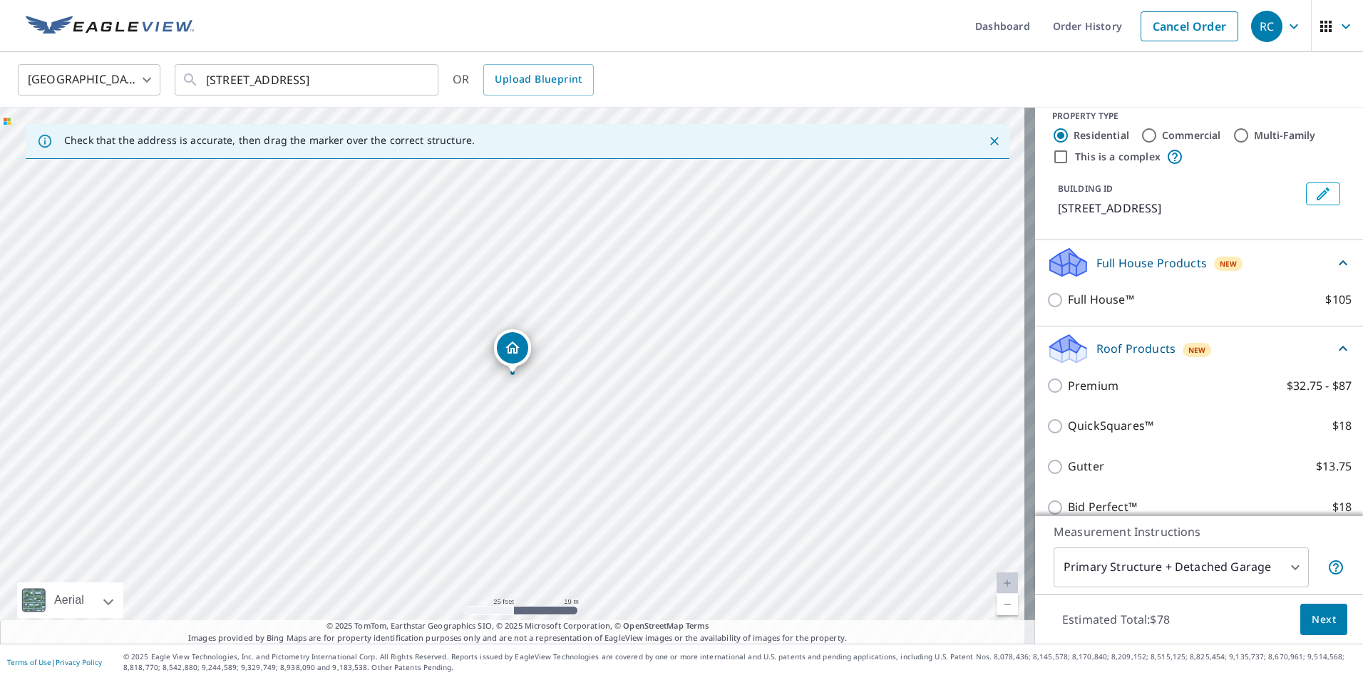
scroll to position [0, 0]
